Goal: Find specific page/section: Find specific page/section

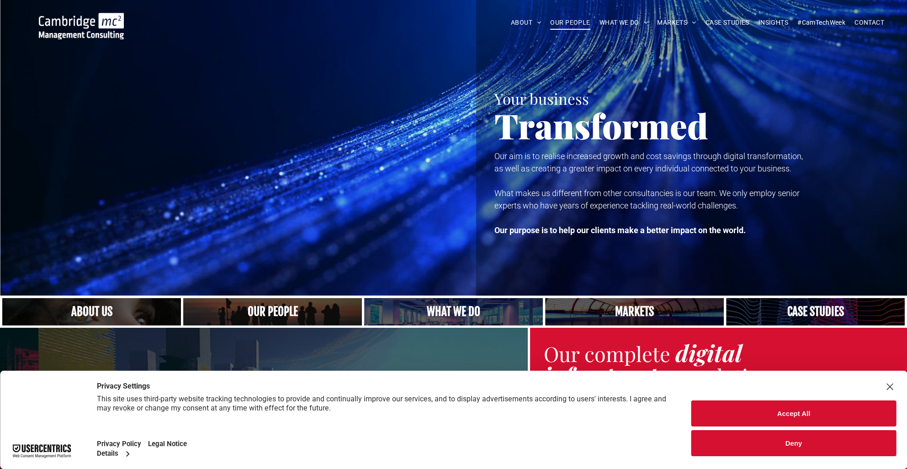
click at [571, 27] on span "OUR PEOPLE" at bounding box center [570, 23] width 40 height 14
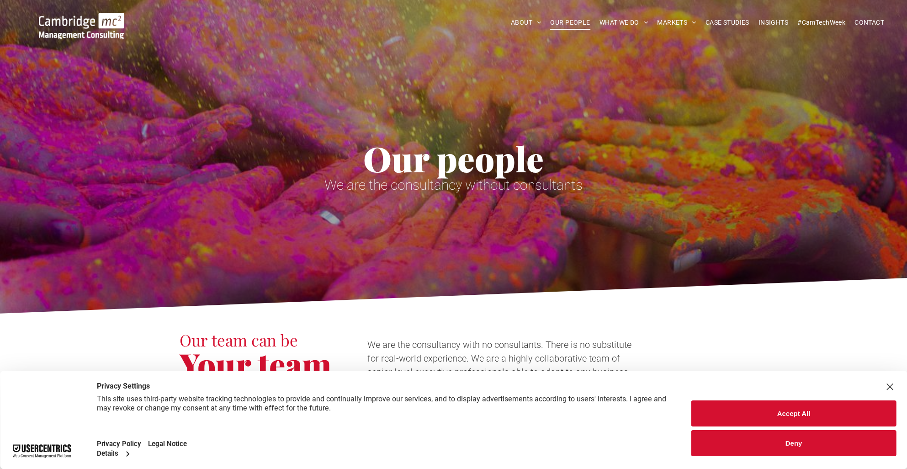
click at [753, 443] on button "Deny" at bounding box center [794, 443] width 205 height 26
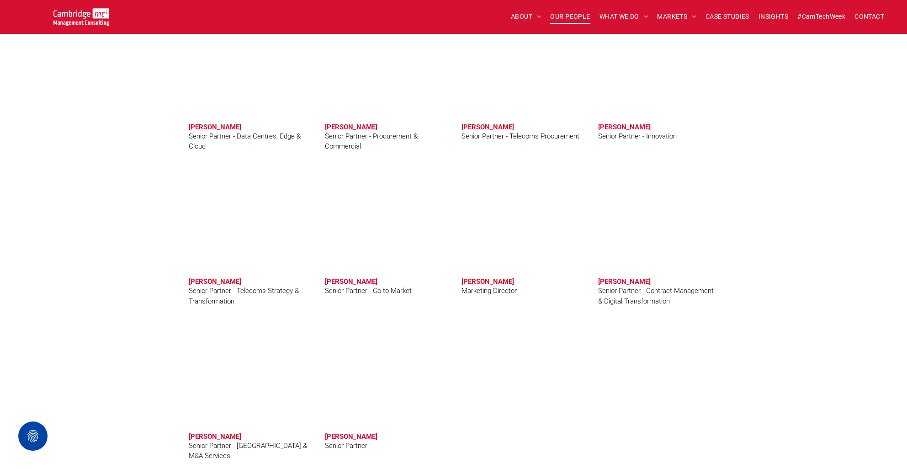
scroll to position [1350, 0]
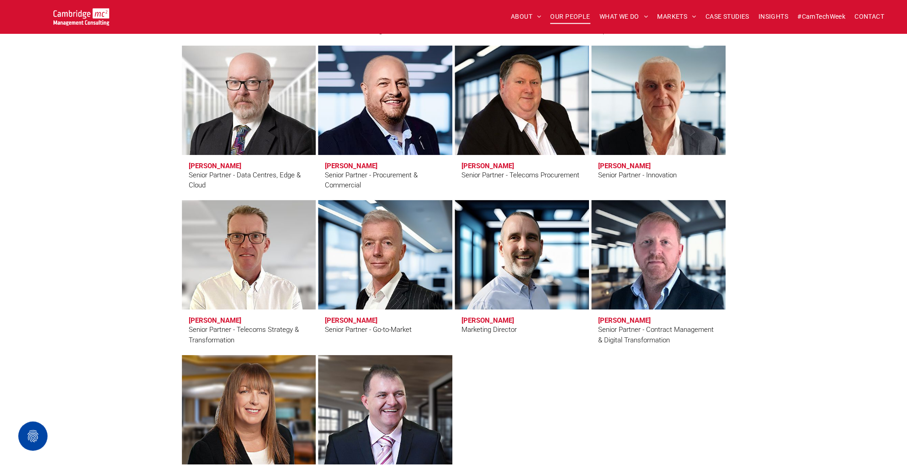
click at [377, 123] on link "Andy Everest" at bounding box center [385, 100] width 142 height 116
